Goal: Task Accomplishment & Management: Manage account settings

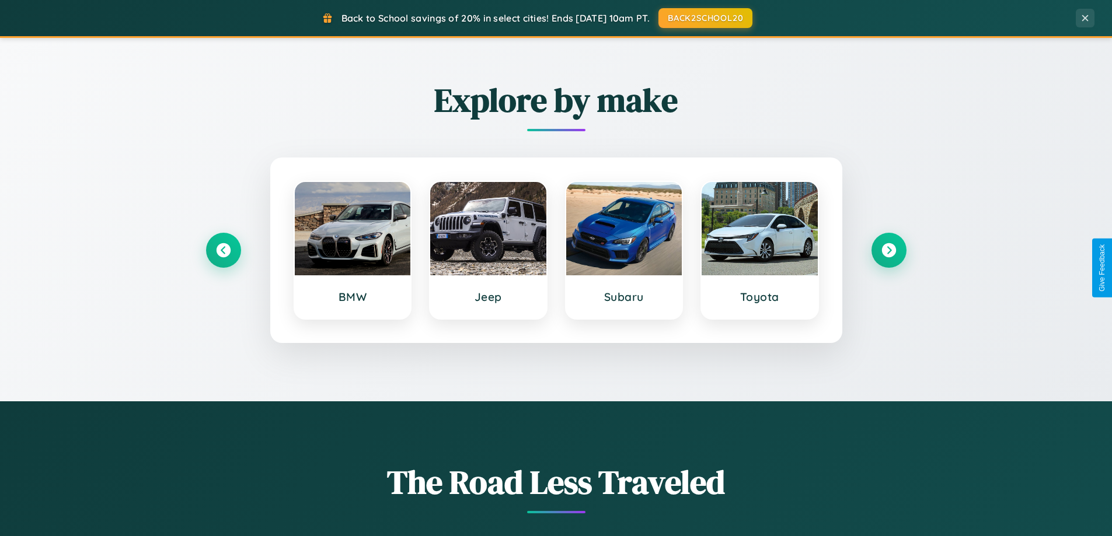
scroll to position [2246, 0]
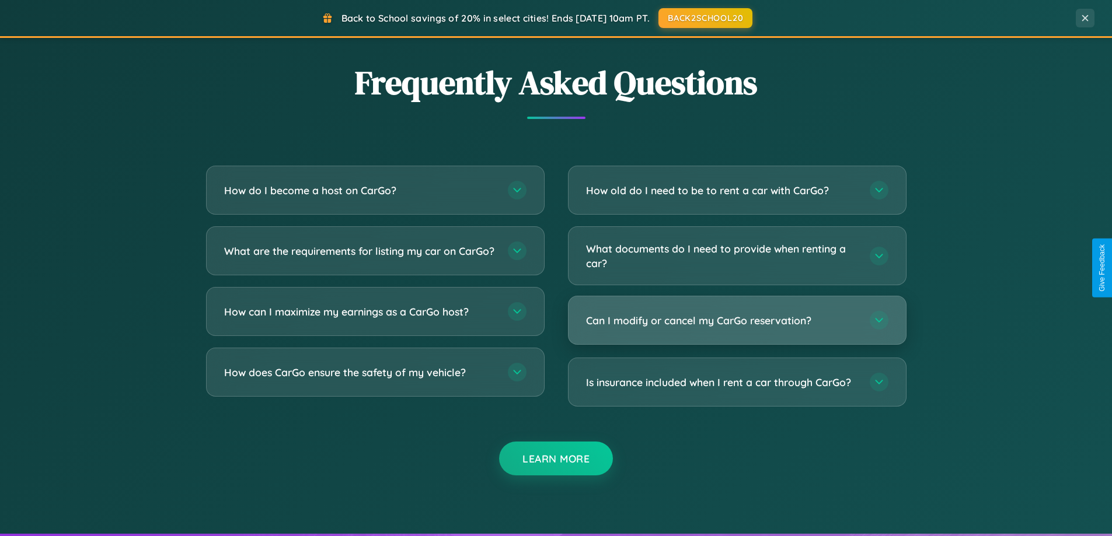
click at [736, 320] on h3 "Can I modify or cancel my CarGo reservation?" at bounding box center [722, 320] width 272 height 15
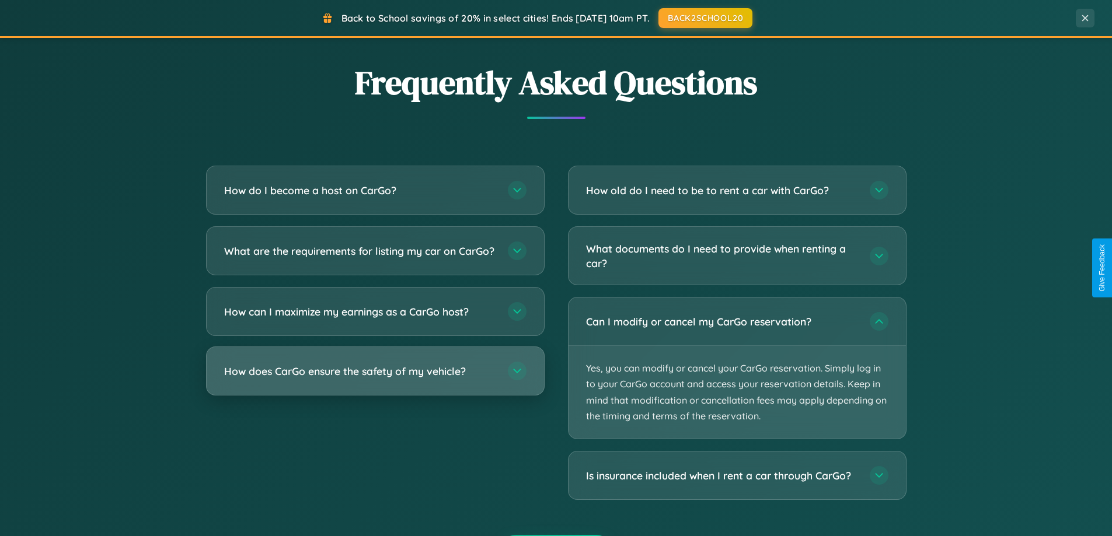
click at [375, 379] on h3 "How does CarGo ensure the safety of my vehicle?" at bounding box center [360, 371] width 272 height 15
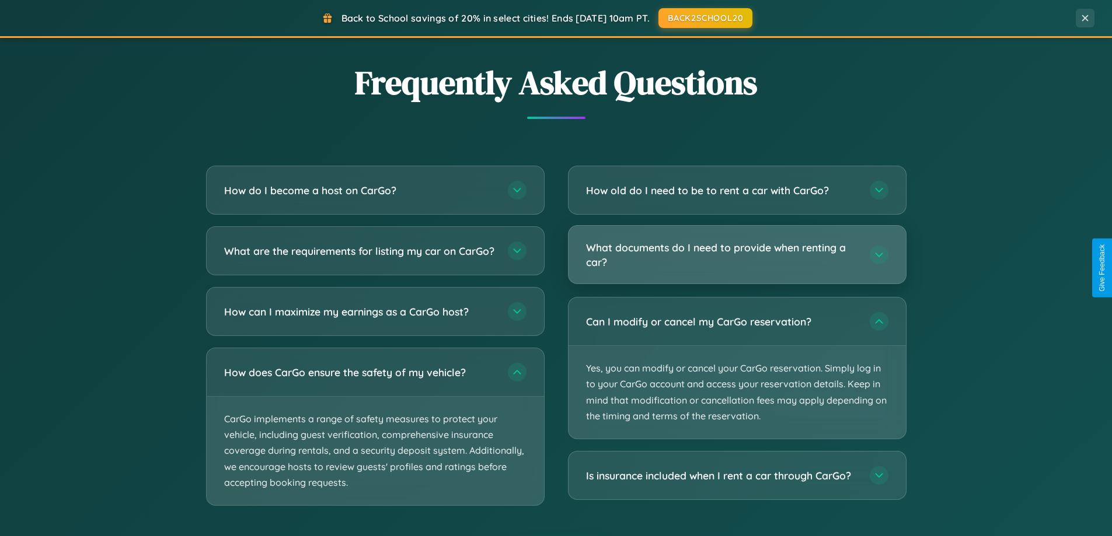
click at [736, 256] on h3 "What documents do I need to provide when renting a car?" at bounding box center [722, 254] width 272 height 29
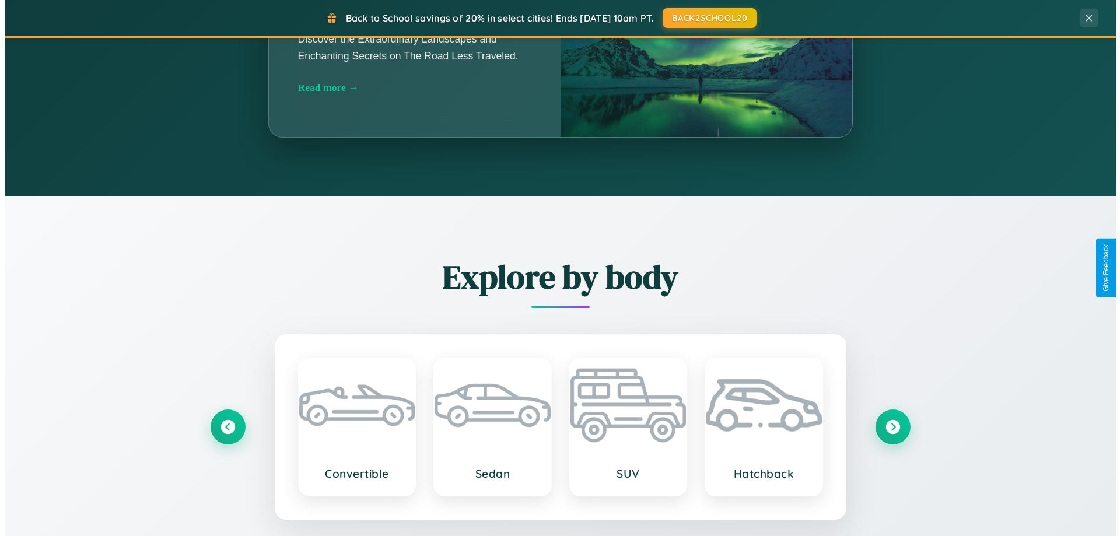
scroll to position [0, 0]
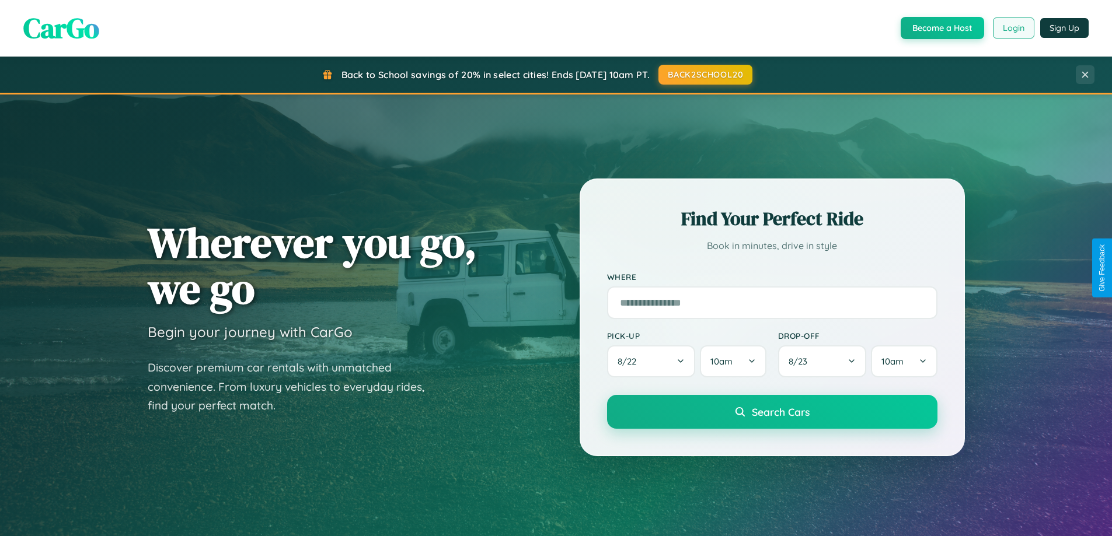
click at [1013, 28] on button "Login" at bounding box center [1013, 28] width 41 height 21
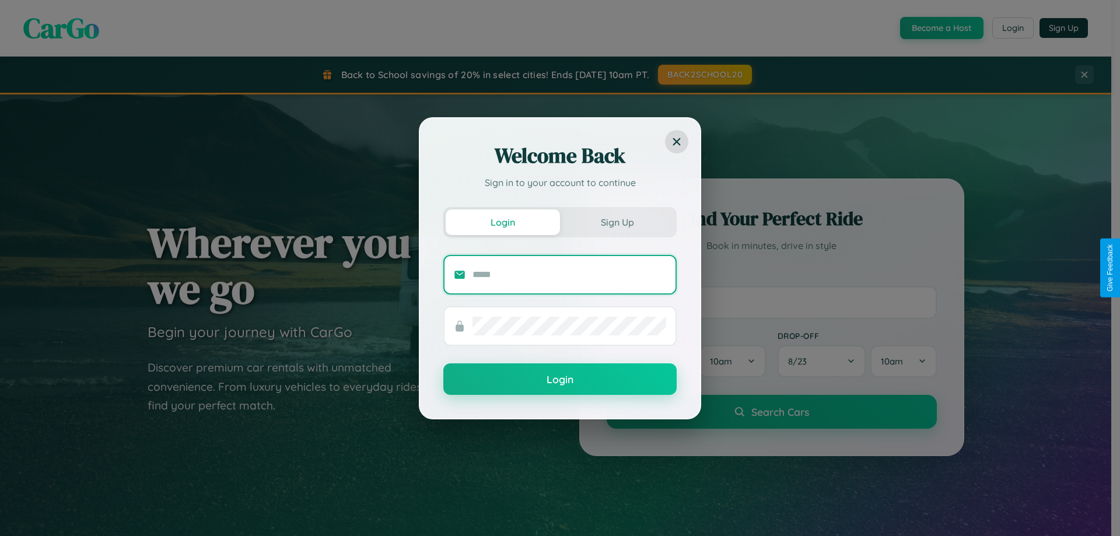
click at [570, 274] on input "text" at bounding box center [570, 275] width 194 height 19
type input "**********"
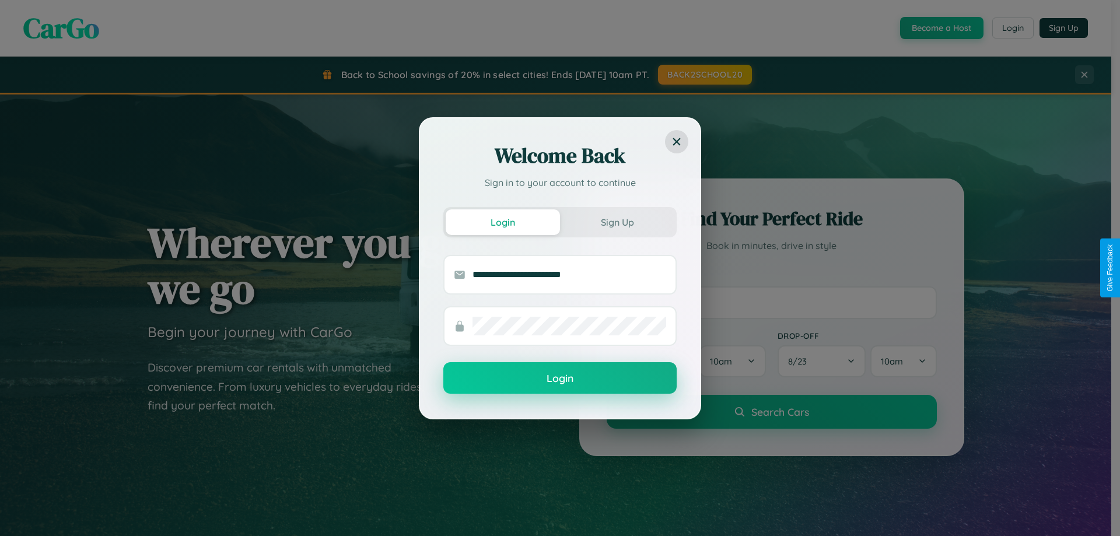
click at [560, 378] on button "Login" at bounding box center [560, 378] width 233 height 32
